Goal: Navigation & Orientation: Find specific page/section

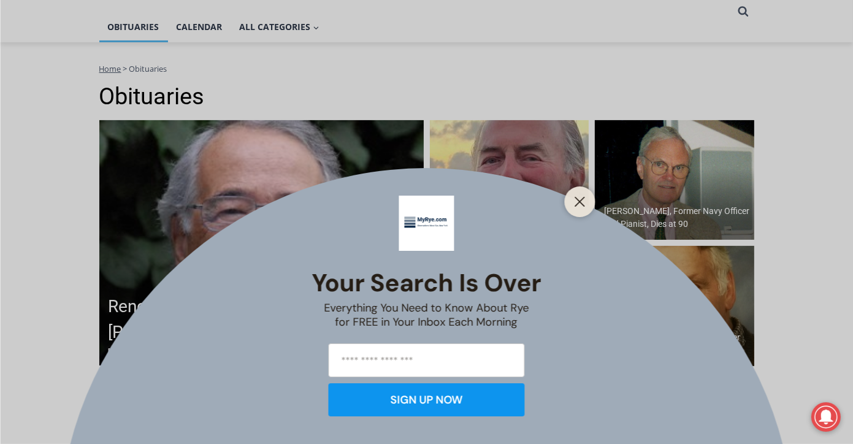
scroll to position [310, 0]
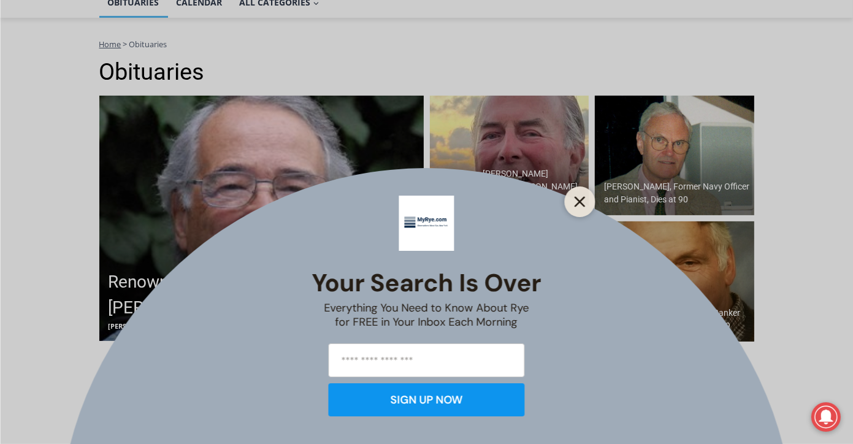
click at [580, 201] on line "Close" at bounding box center [579, 201] width 9 height 9
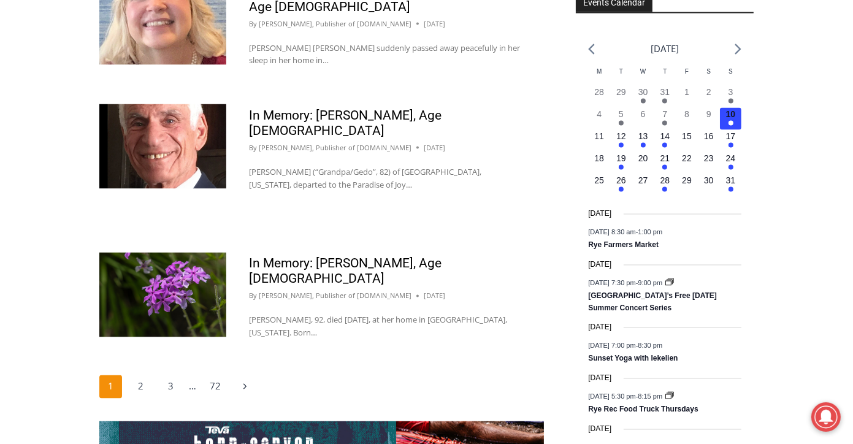
scroll to position [1929, 0]
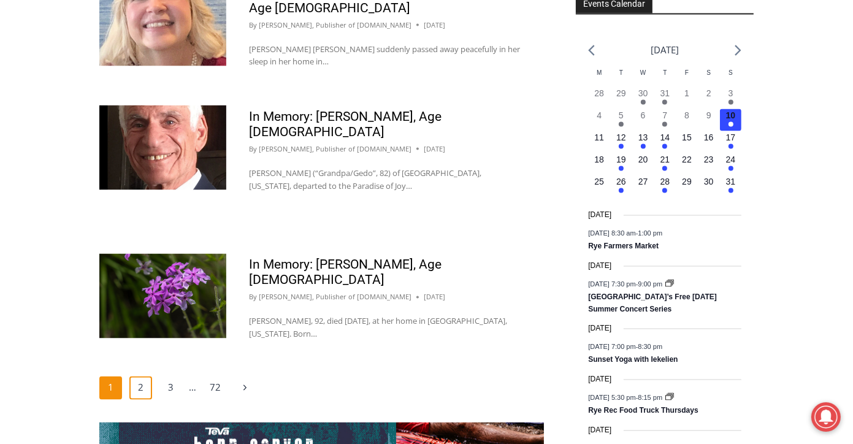
click at [143, 377] on link "2" at bounding box center [140, 388] width 23 height 23
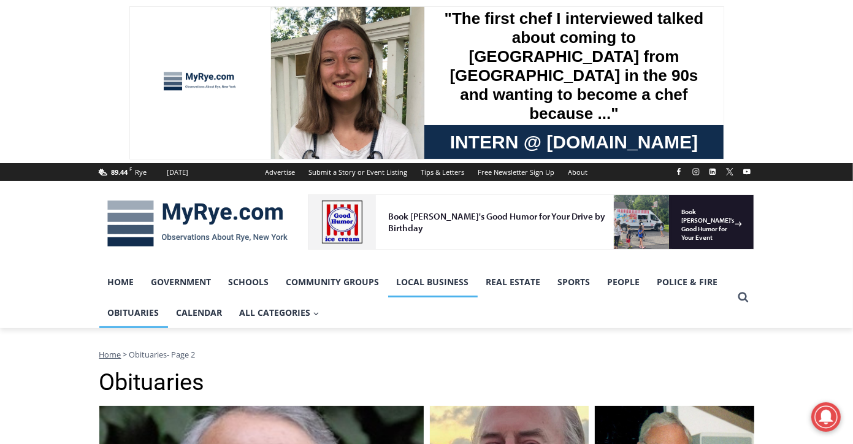
click at [446, 280] on link "Local Business" at bounding box center [433, 282] width 90 height 31
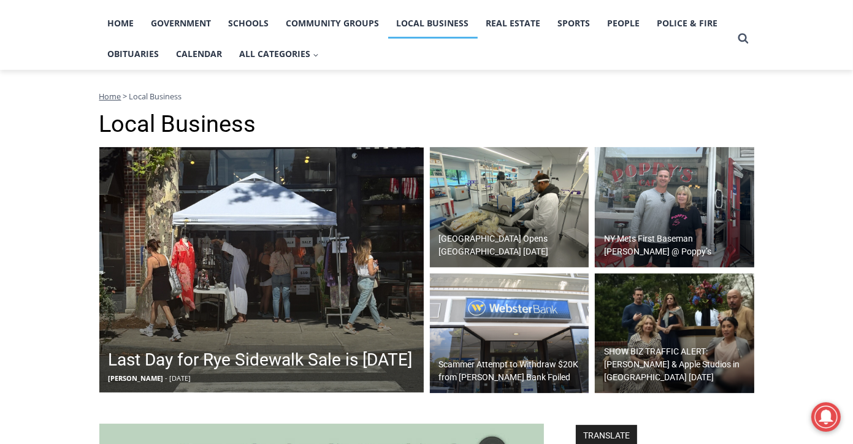
scroll to position [260, 0]
